Goal: Contribute content

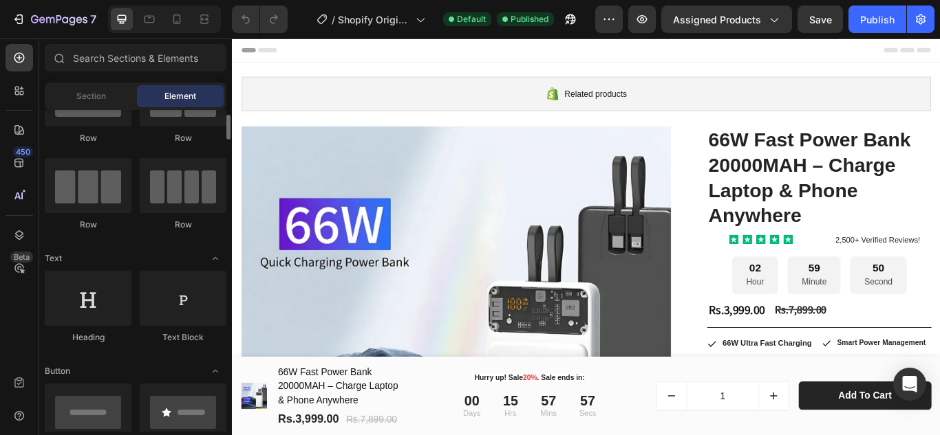
scroll to position [138, 0]
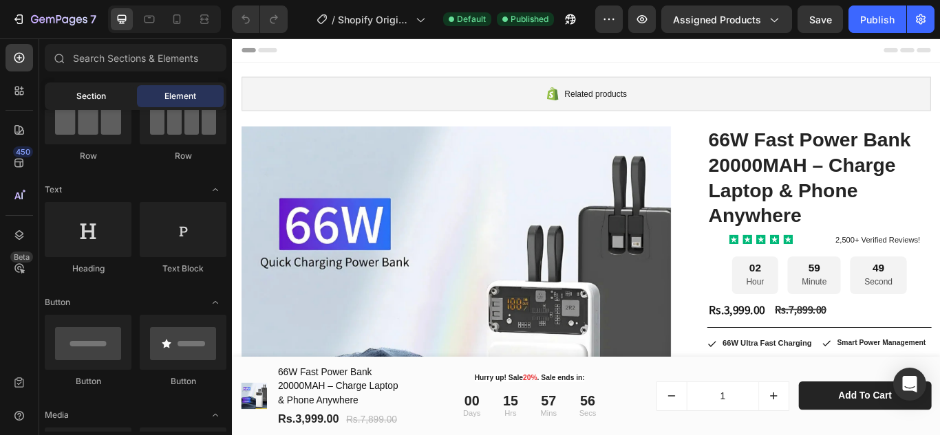
click at [86, 98] on span "Section" at bounding box center [91, 96] width 30 height 12
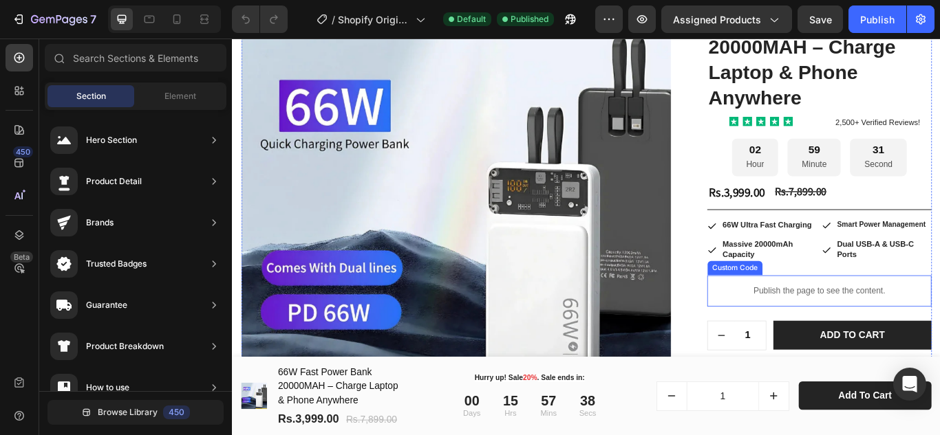
click at [905, 332] on p "Publish the page to see the content." at bounding box center [916, 333] width 261 height 14
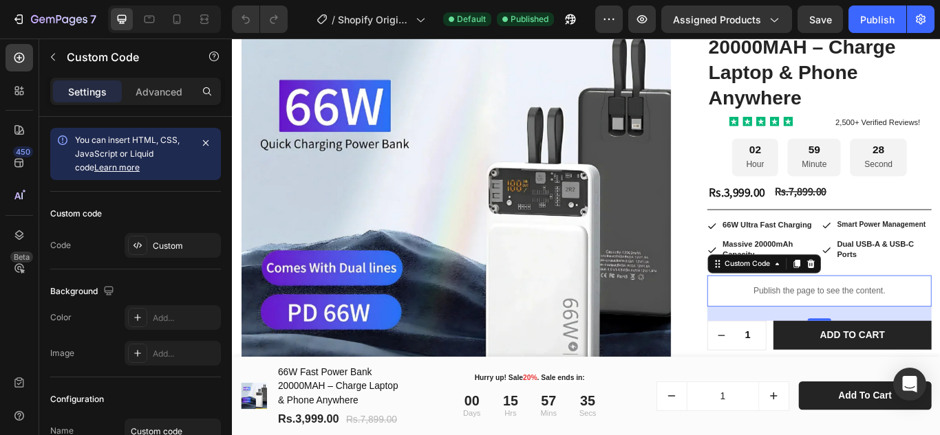
click at [907, 339] on p "Publish the page to see the content." at bounding box center [916, 333] width 261 height 14
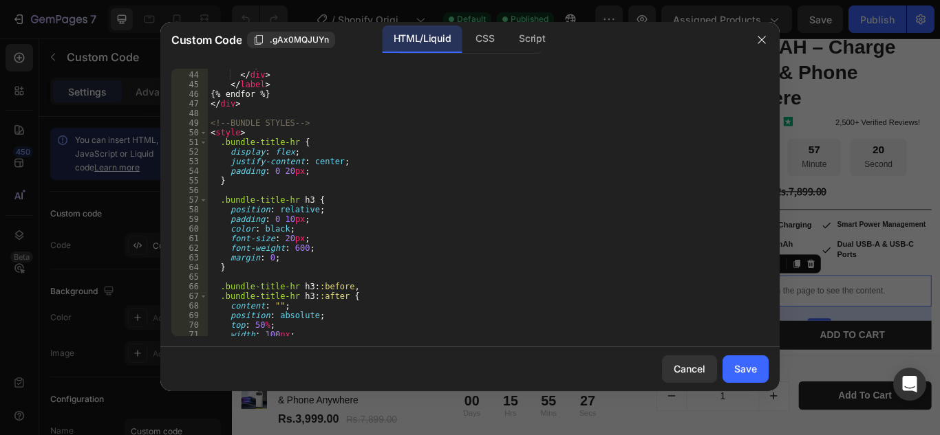
scroll to position [495, 0]
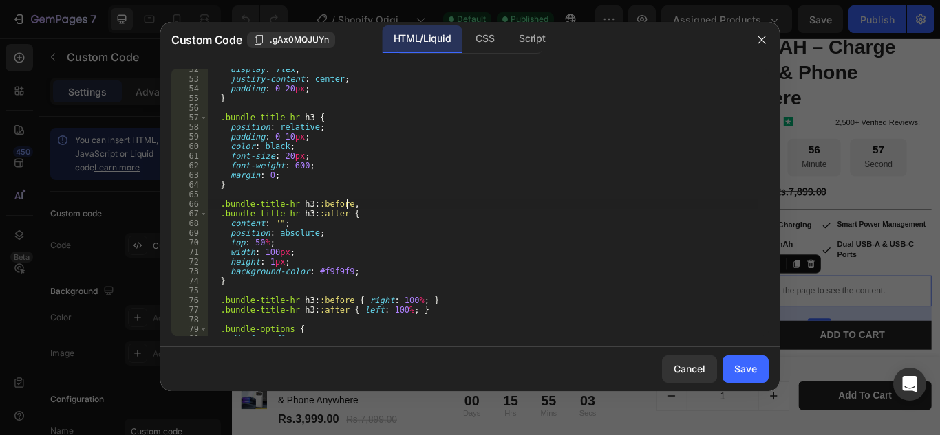
click at [378, 201] on div "display : flex ; justify-content : center ; padding : 0 20 px ; } .bundle-title…" at bounding box center [483, 208] width 550 height 287
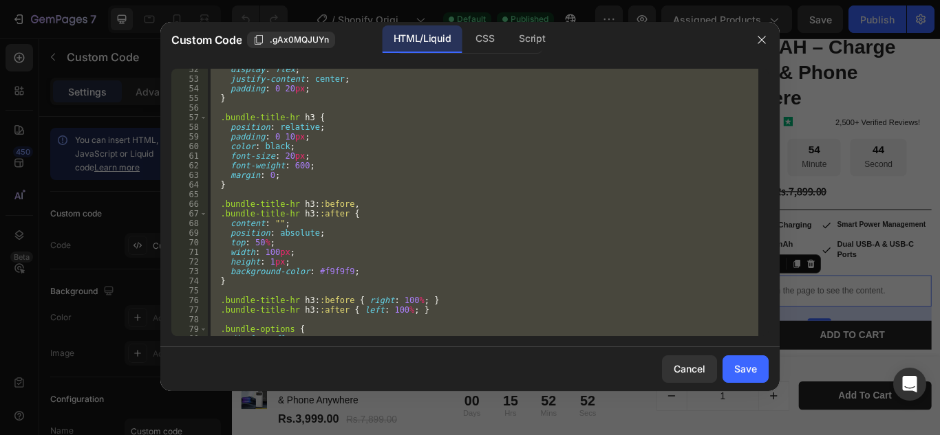
click at [321, 166] on div "display : flex ; justify-content : center ; padding : 0 20 px ; } .bundle-title…" at bounding box center [483, 203] width 550 height 268
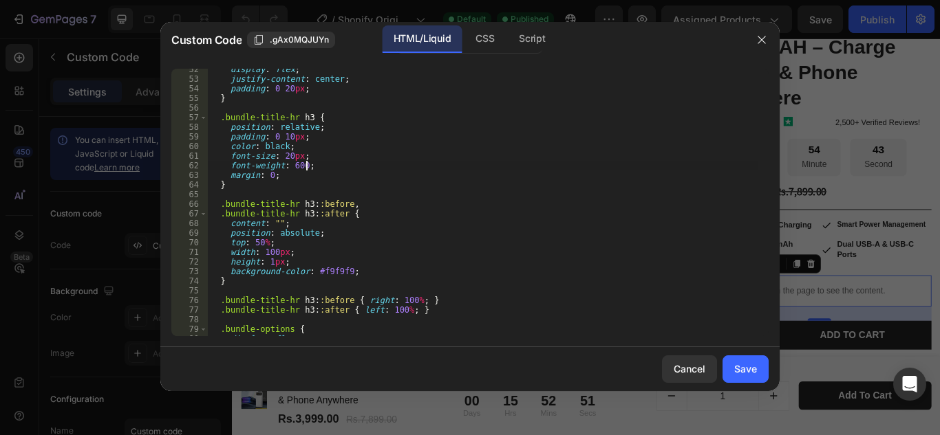
type textarea "</script>"
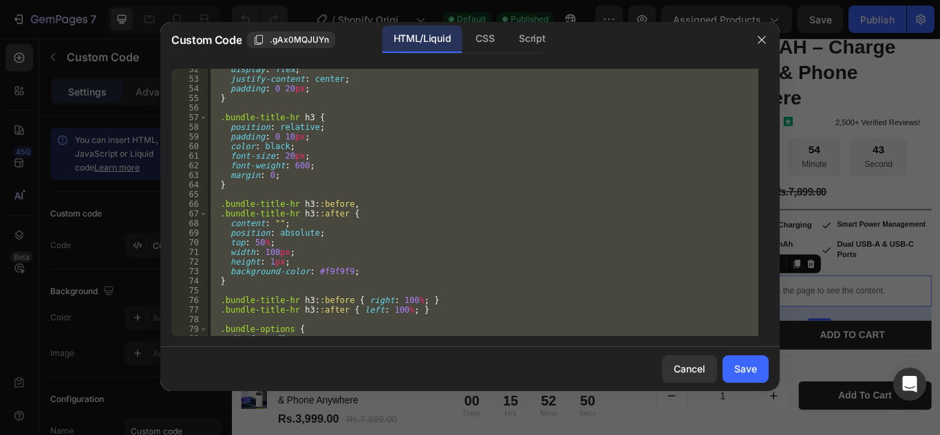
paste textarea
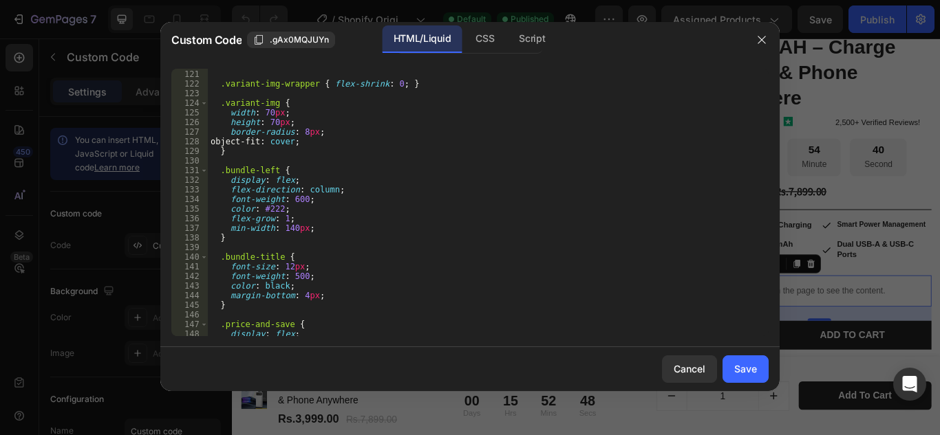
scroll to position [1031, 0]
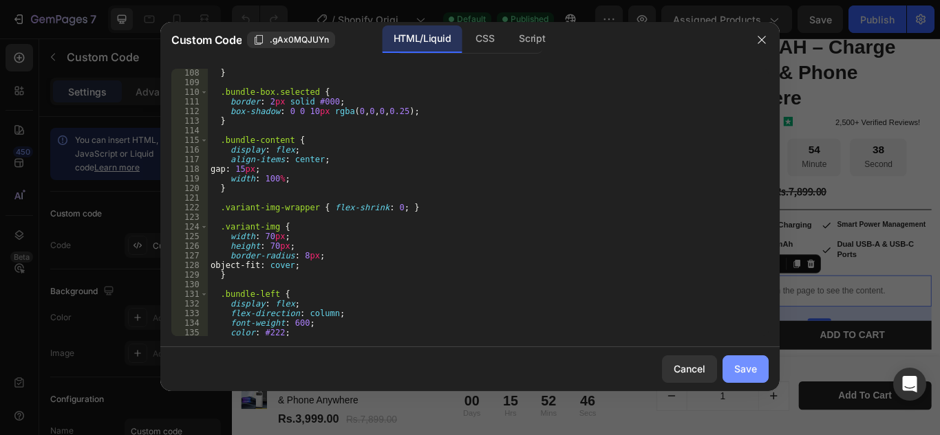
click at [745, 370] on div "Save" at bounding box center [745, 369] width 23 height 14
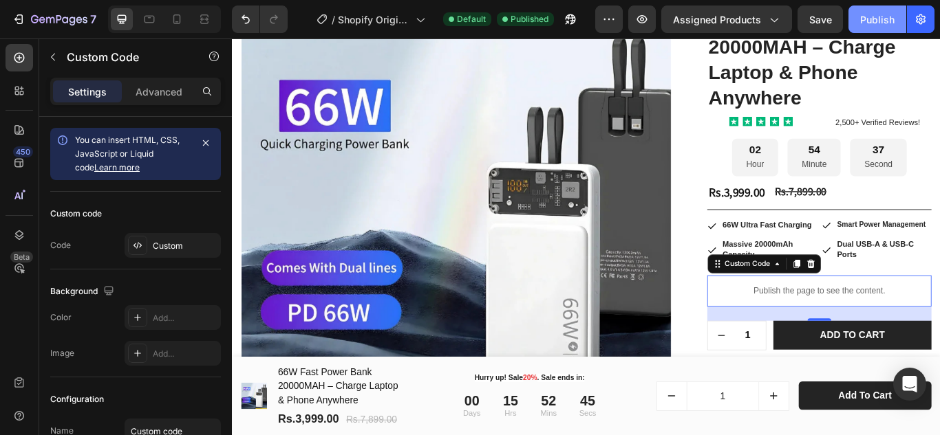
click at [859, 27] on button "Publish" at bounding box center [877, 20] width 58 height 28
